Goal: Task Accomplishment & Management: Manage account settings

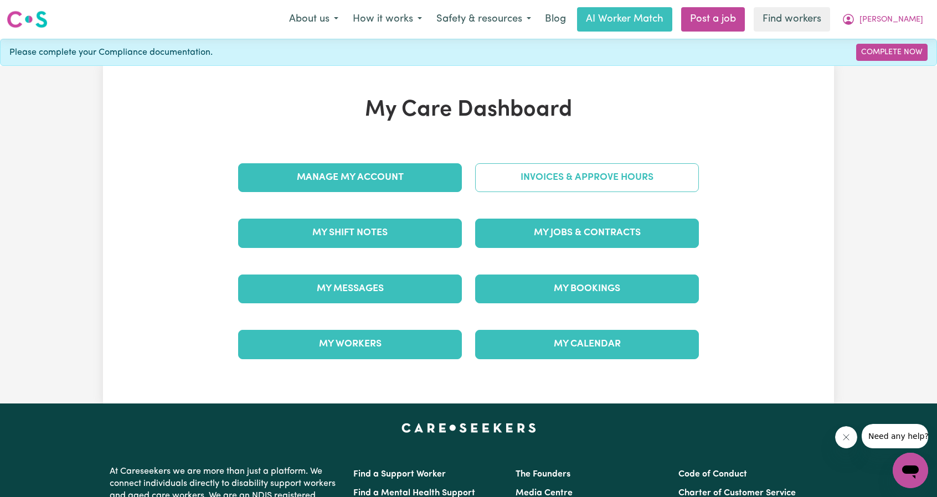
click at [560, 168] on link "Invoices & Approve Hours" at bounding box center [587, 177] width 224 height 29
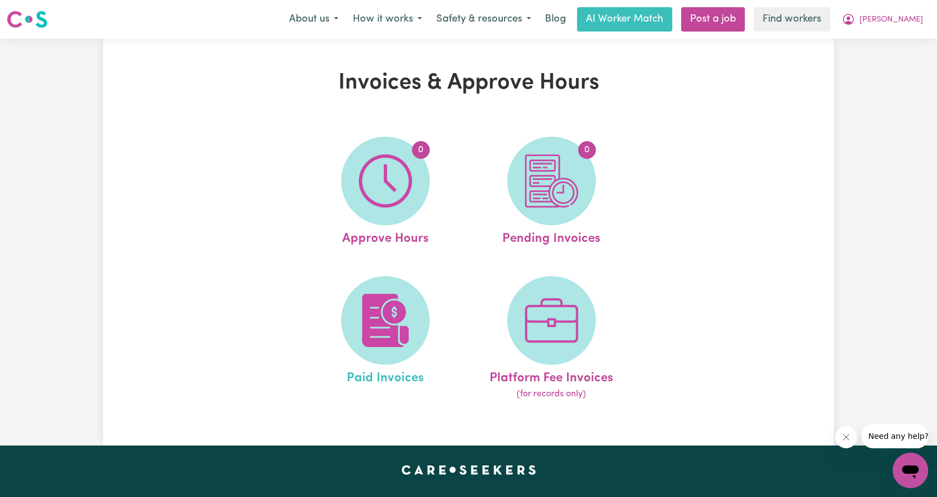
click at [415, 277] on link "Paid Invoices" at bounding box center [385, 338] width 159 height 125
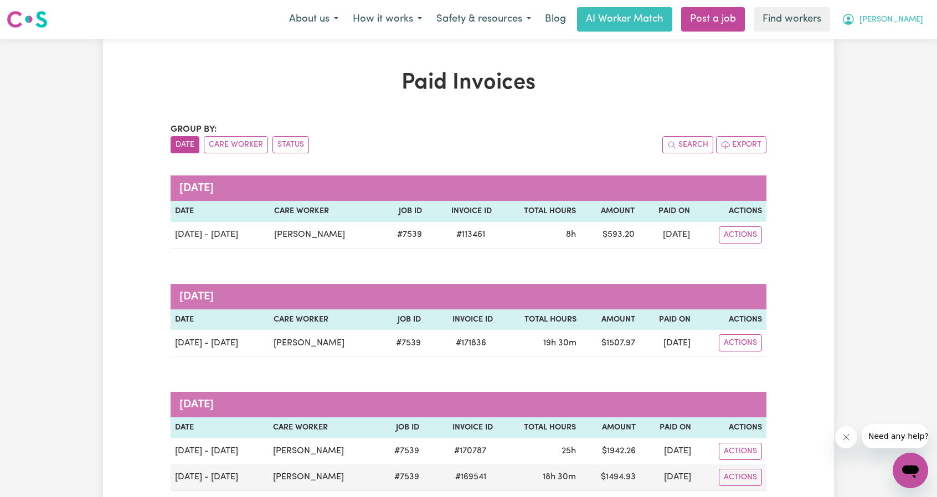
click at [915, 26] on button "[PERSON_NAME]" at bounding box center [883, 19] width 96 height 23
click at [886, 64] on link "Logout" at bounding box center [886, 63] width 88 height 21
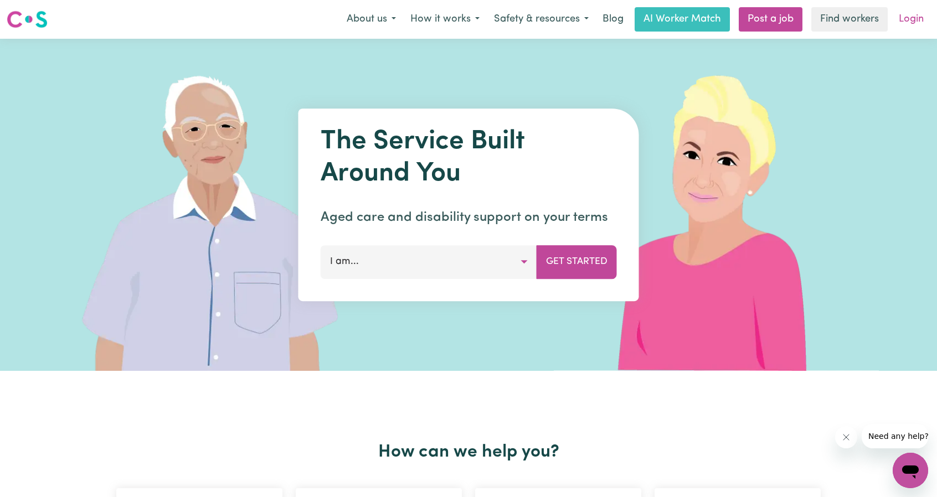
click at [908, 22] on link "Login" at bounding box center [911, 19] width 38 height 24
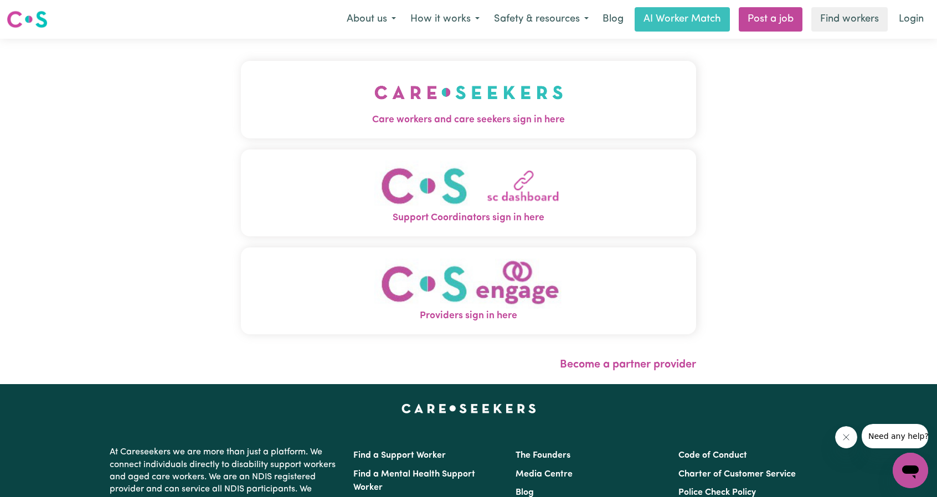
click at [530, 100] on button "Care workers and care seekers sign in here" at bounding box center [468, 100] width 455 height 78
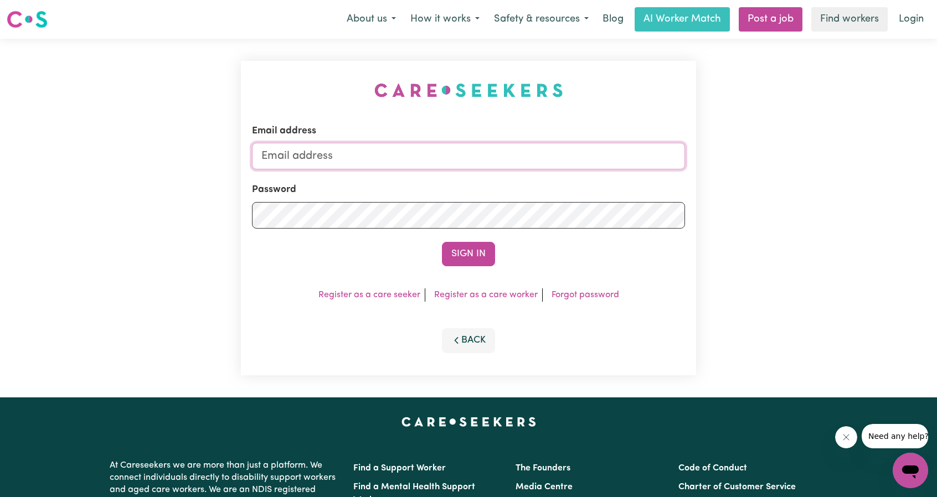
click at [484, 159] on input "Email address" at bounding box center [468, 156] width 433 height 27
drag, startPoint x: 320, startPoint y: 157, endPoint x: 541, endPoint y: 172, distance: 220.9
click at [537, 172] on form "Email address [EMAIL_ADDRESS][PERSON_NAME][DOMAIN_NAME] Password Sign In" at bounding box center [468, 195] width 433 height 142
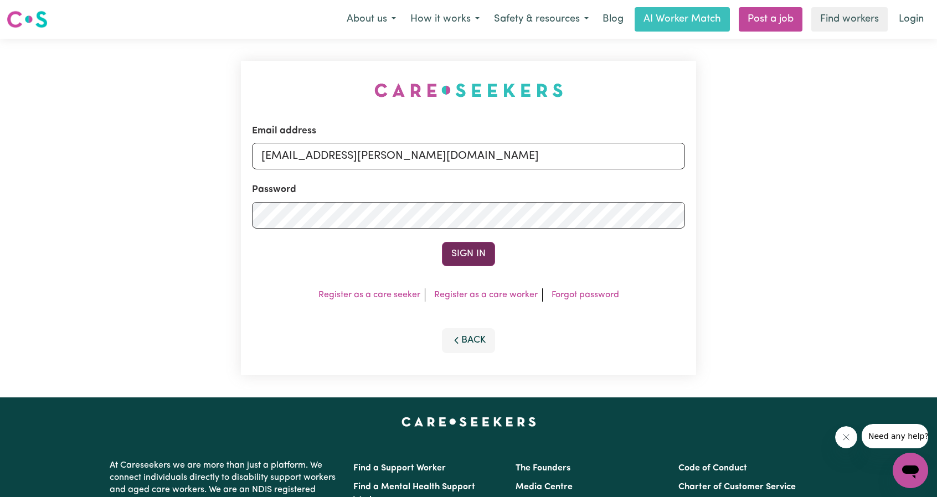
type input "[EMAIL_ADDRESS][PERSON_NAME][DOMAIN_NAME]"
click at [476, 245] on button "Sign In" at bounding box center [468, 254] width 53 height 24
